Goal: Information Seeking & Learning: Understand process/instructions

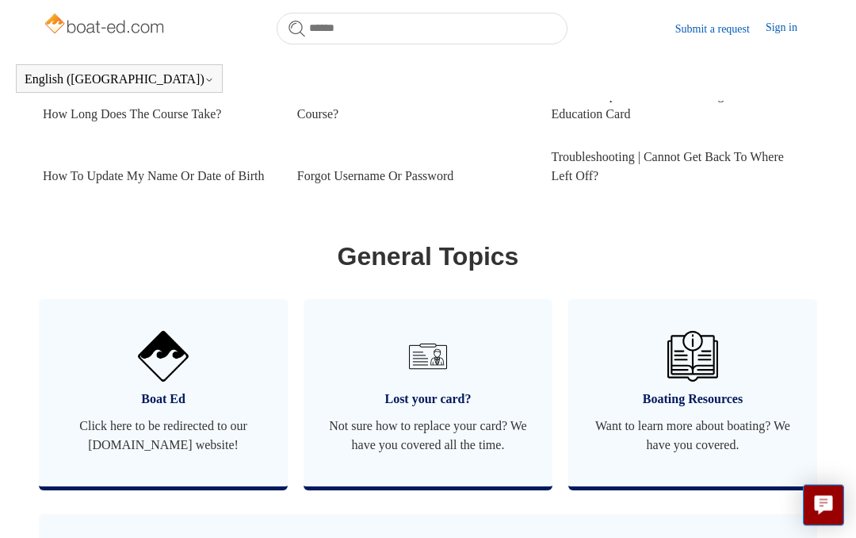
scroll to position [817, 0]
click at [148, 450] on link "Boat Ed Click here to be redirected to our [DOMAIN_NAME] website!" at bounding box center [163, 393] width 249 height 187
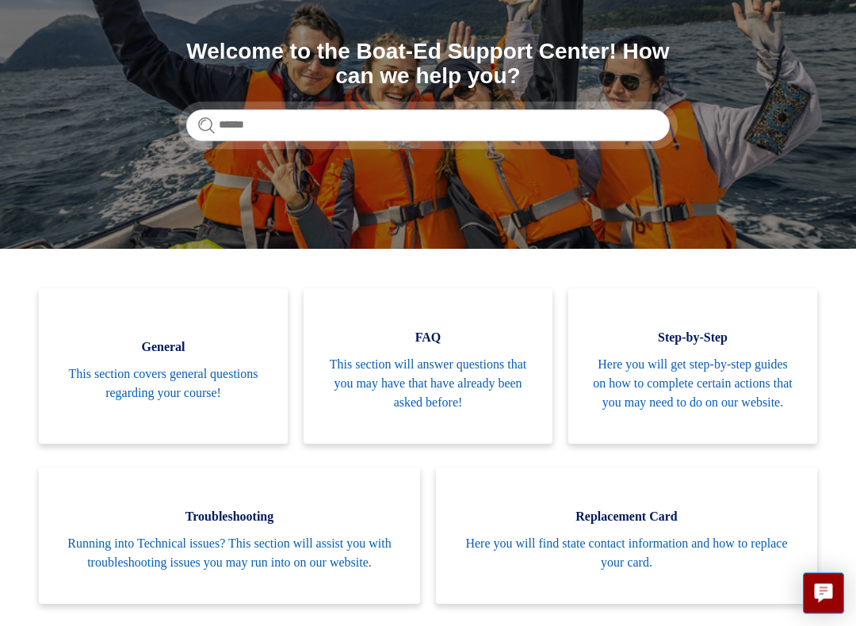
scroll to position [167, 0]
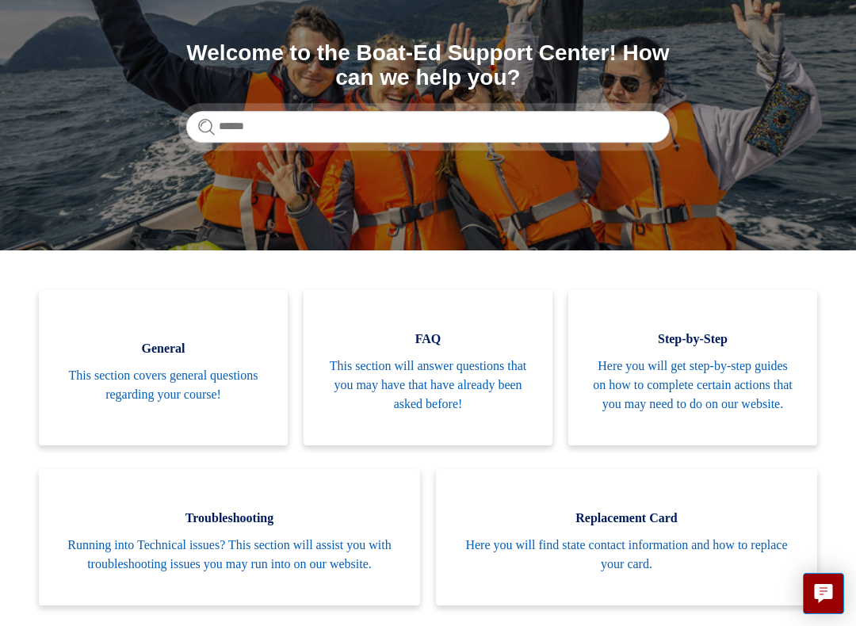
click at [93, 384] on span "This section covers general questions regarding your course!" at bounding box center [163, 385] width 201 height 38
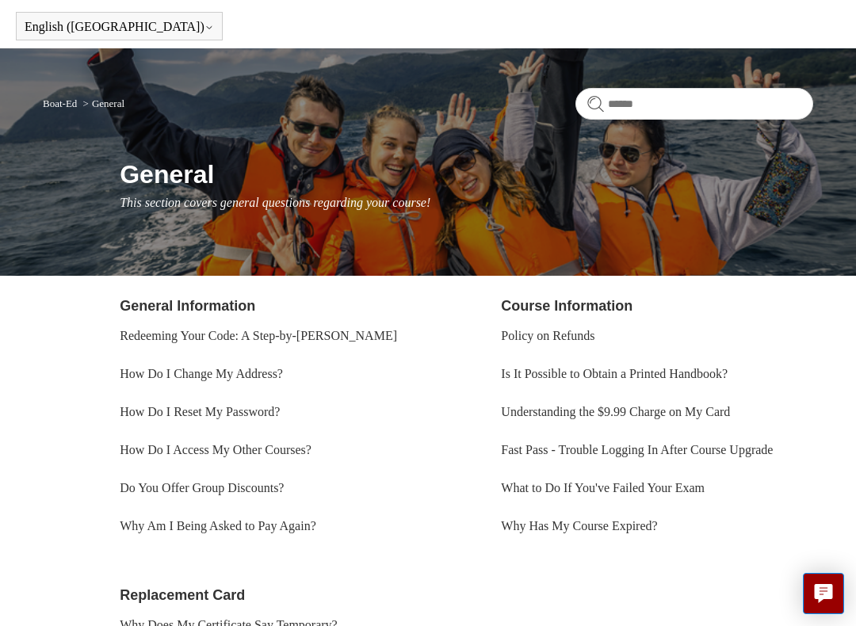
scroll to position [57, 0]
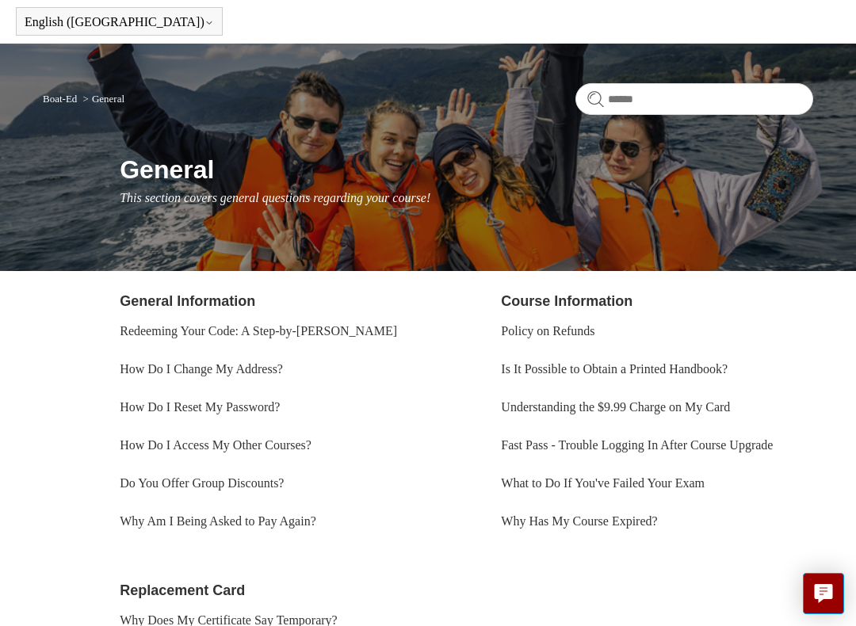
click at [566, 329] on link "Policy on Refunds" at bounding box center [548, 330] width 94 height 13
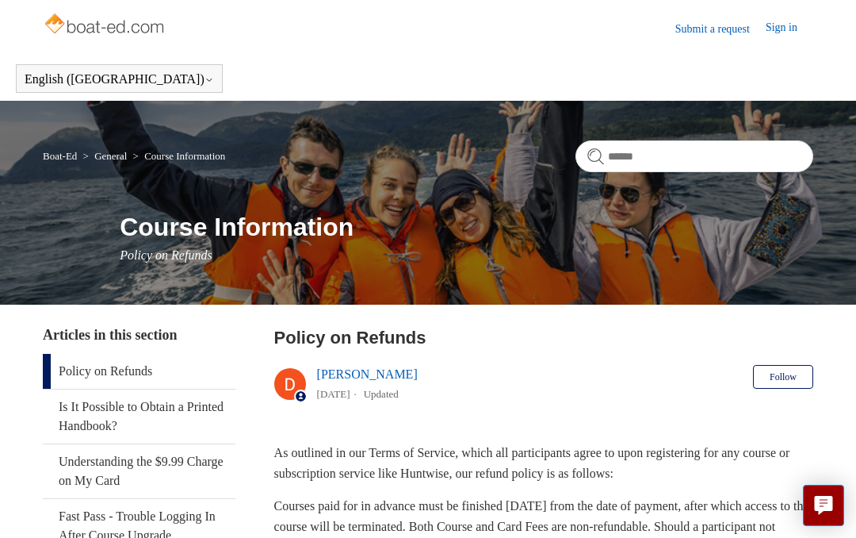
click at [93, 373] on link "Policy on Refunds" at bounding box center [139, 371] width 193 height 35
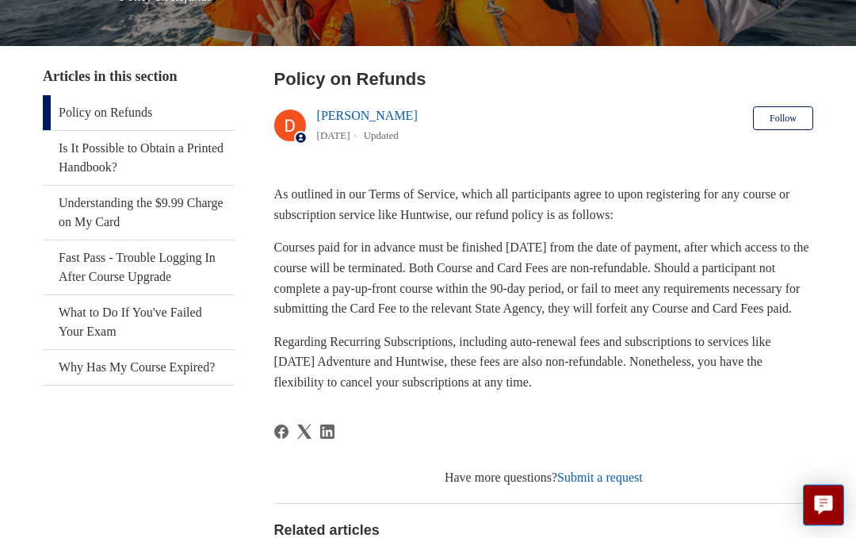
scroll to position [254, 0]
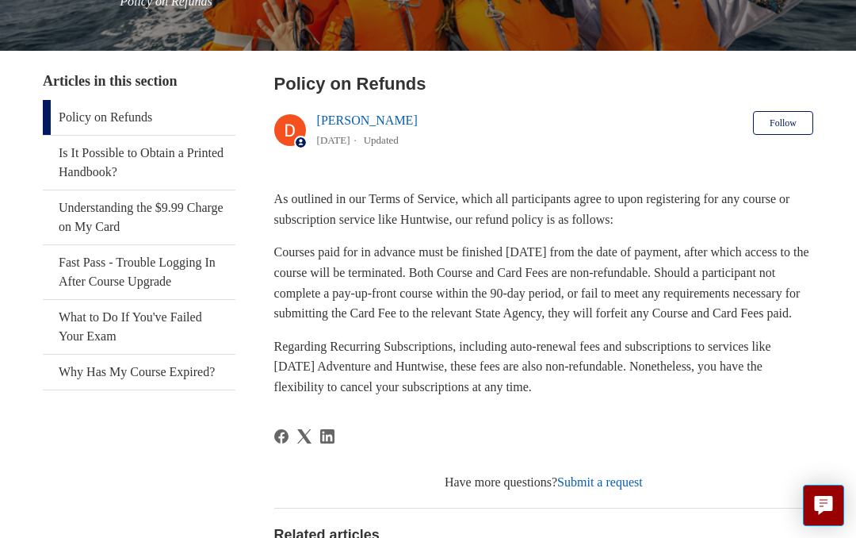
click at [618, 488] on link "Submit a request" at bounding box center [600, 481] width 86 height 13
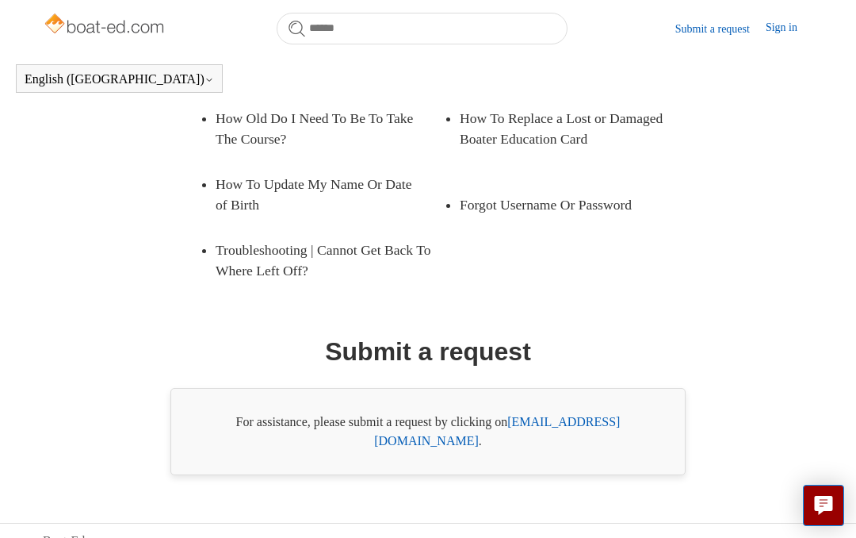
scroll to position [316, 0]
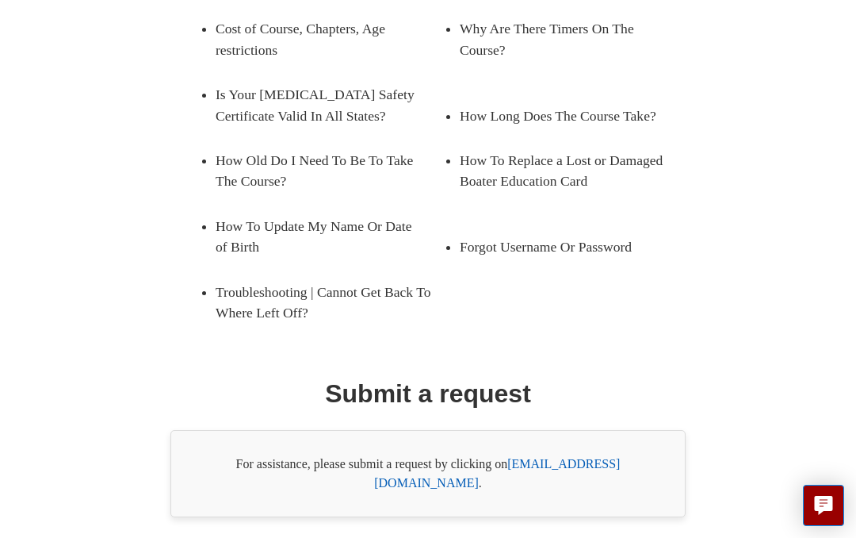
click at [584, 465] on link "[EMAIL_ADDRESS][DOMAIN_NAME]" at bounding box center [497, 473] width 246 height 33
